Goal: Task Accomplishment & Management: Use online tool/utility

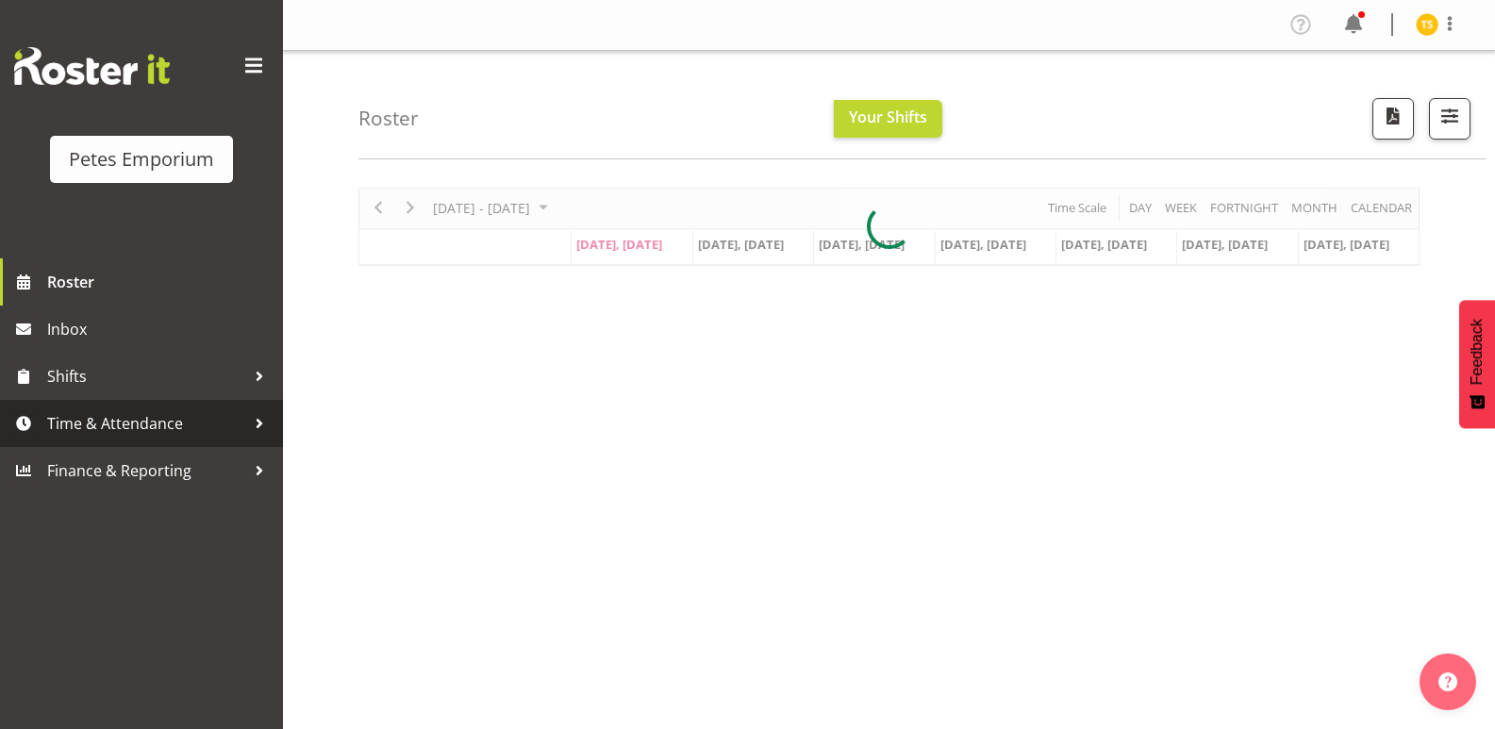
click at [169, 427] on span "Time & Attendance" at bounding box center [146, 423] width 198 height 28
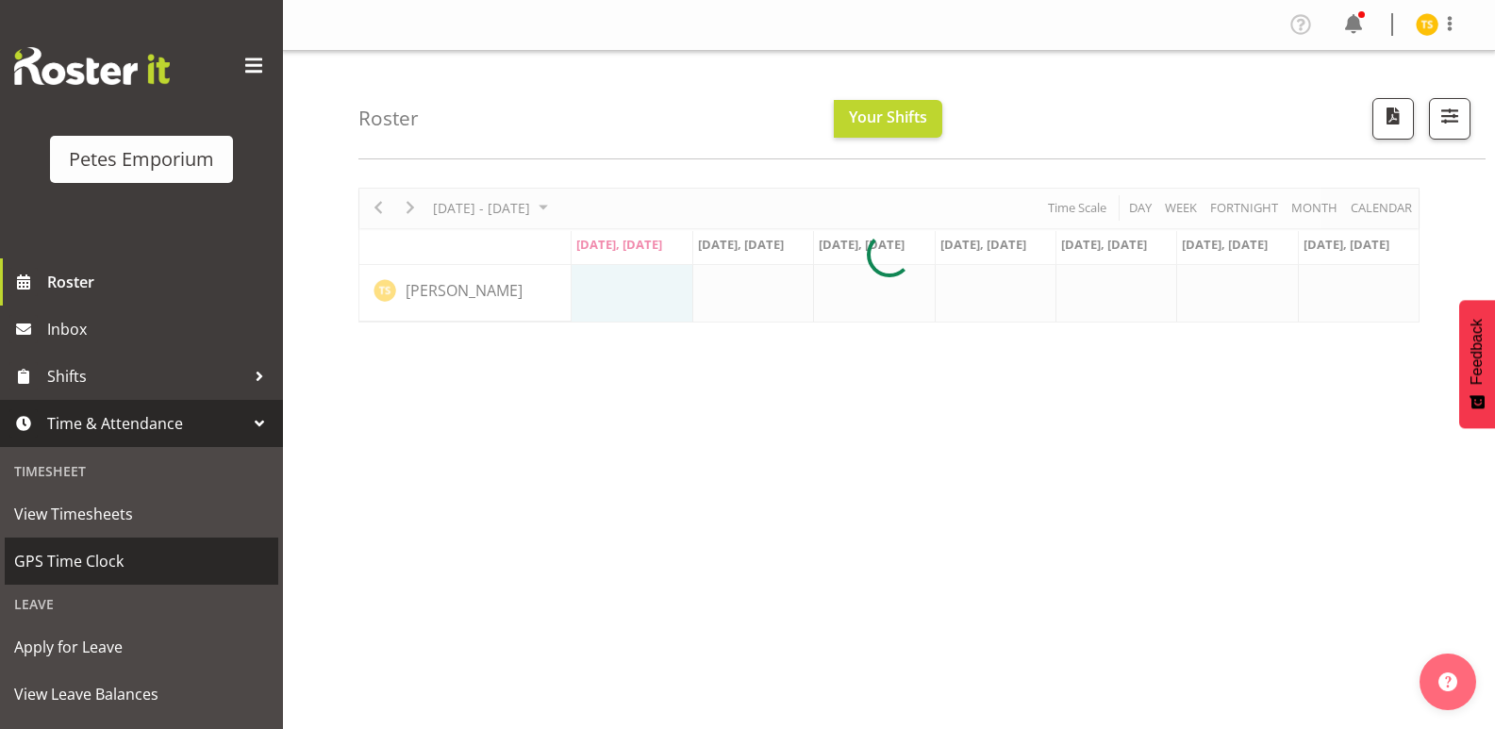
click at [141, 553] on span "GPS Time Clock" at bounding box center [141, 561] width 255 height 28
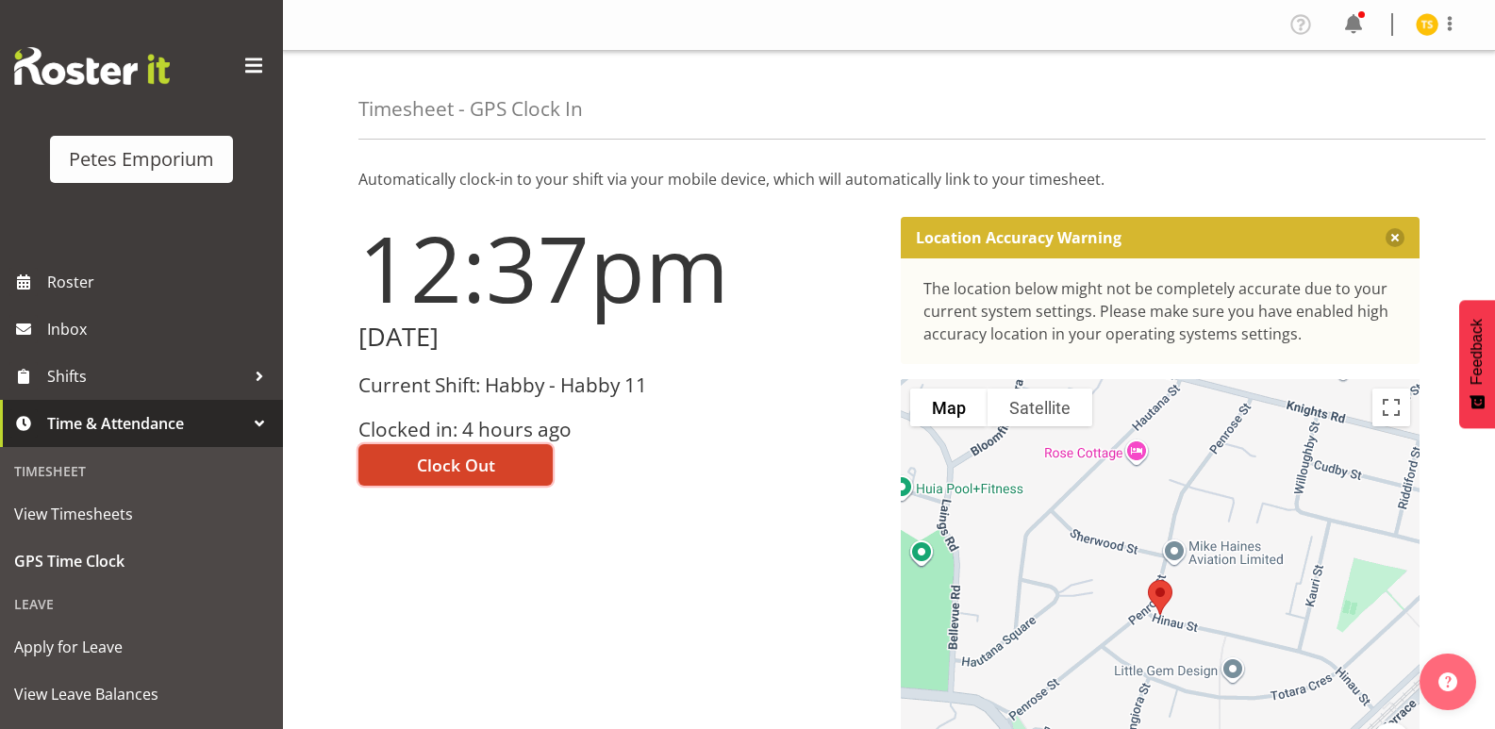
click at [431, 478] on button "Clock Out" at bounding box center [455, 464] width 194 height 41
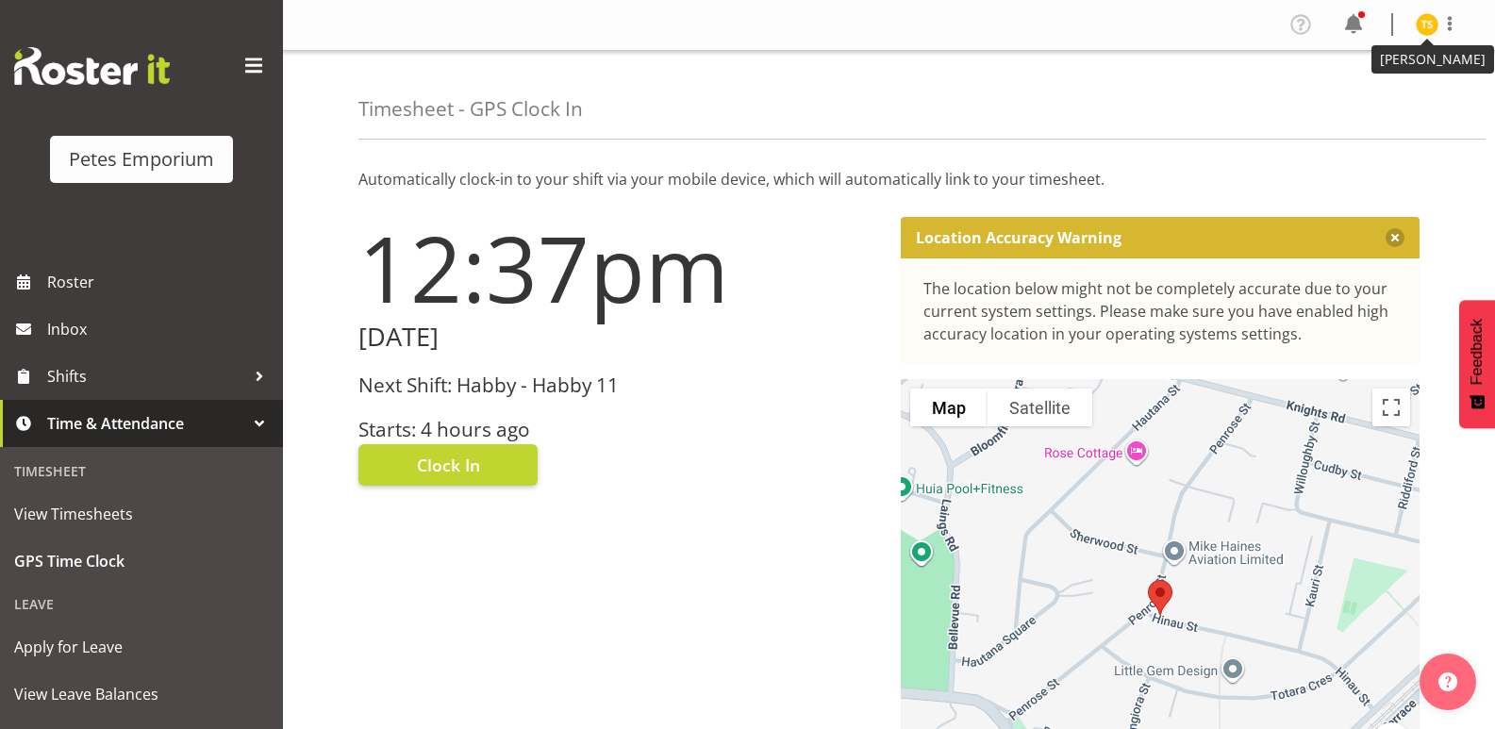
click at [1419, 33] on img at bounding box center [1427, 24] width 23 height 23
click at [1351, 96] on link "Log Out" at bounding box center [1370, 99] width 181 height 34
